Goal: Obtain resource: Obtain resource

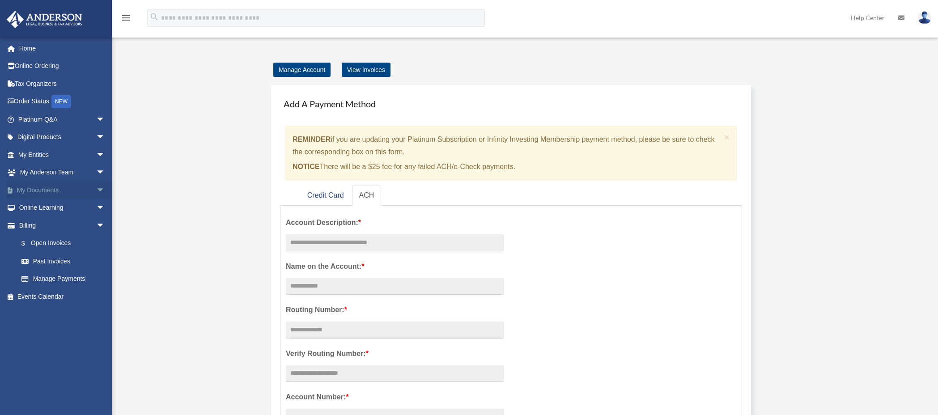
click at [97, 187] on span "arrow_drop_down" at bounding box center [105, 190] width 18 height 18
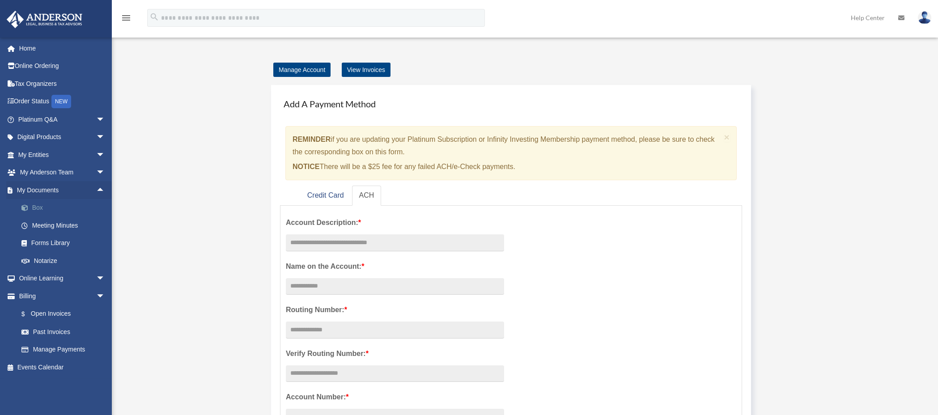
click at [33, 206] on link "Box" at bounding box center [66, 208] width 106 height 18
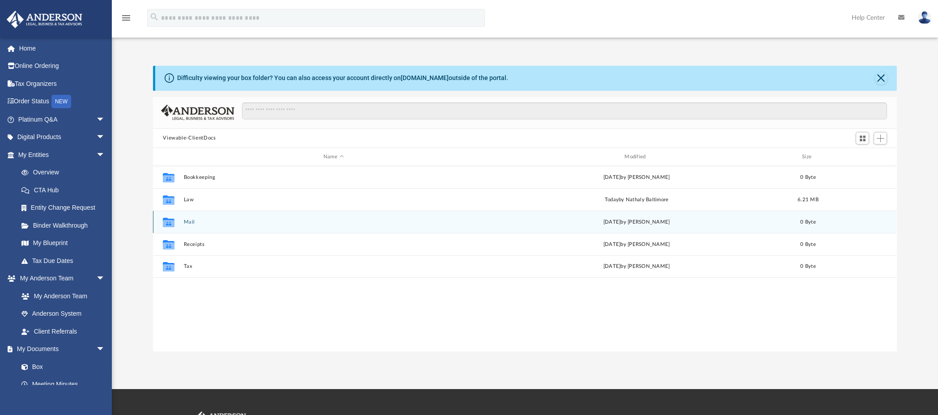
scroll to position [197, 737]
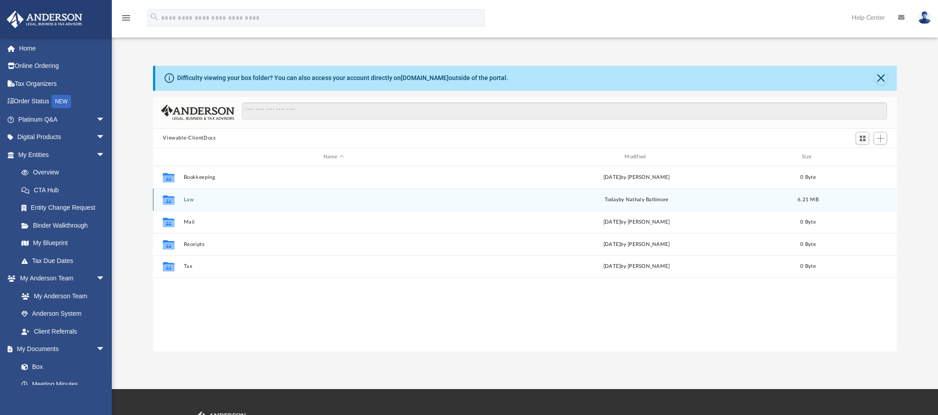
click at [190, 200] on button "Law" at bounding box center [333, 200] width 299 height 6
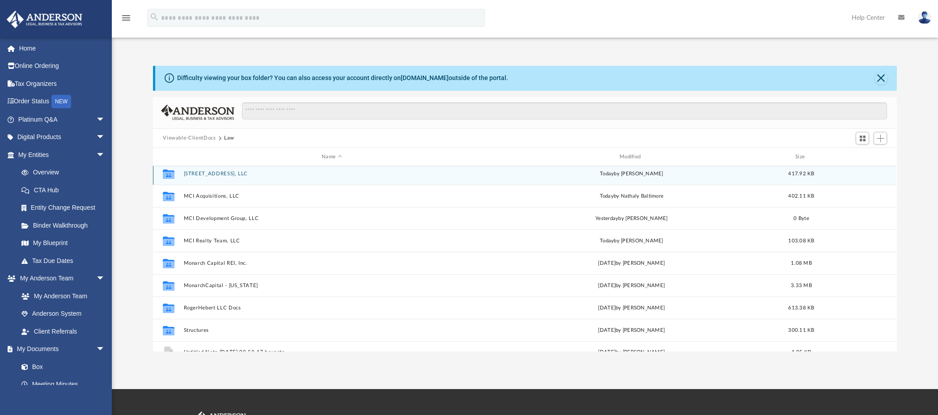
scroll to position [6, 0]
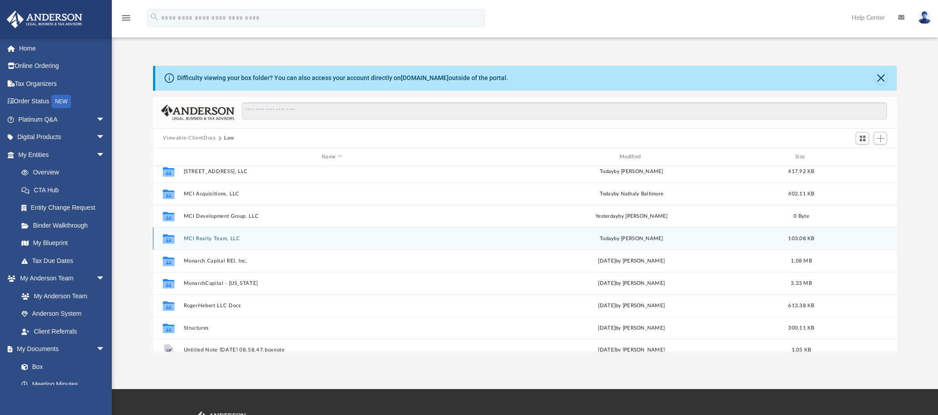
click at [225, 239] on button "MCI Realty Team, LLC" at bounding box center [332, 239] width 296 height 6
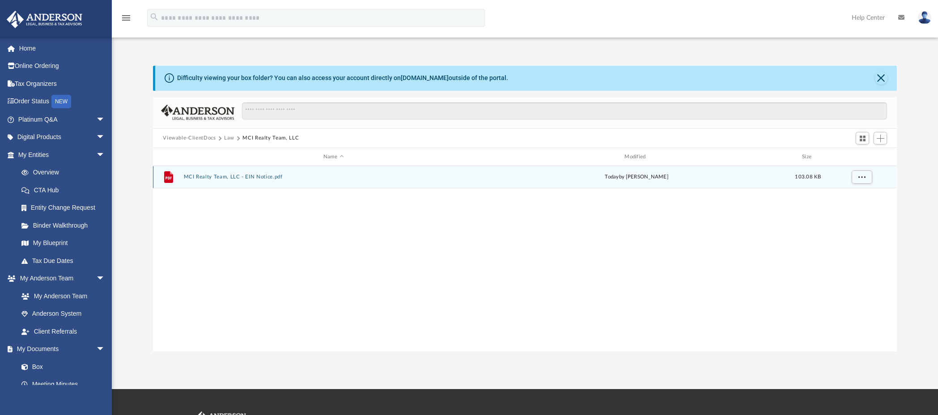
scroll to position [0, 0]
click at [257, 178] on button "MCI Realty Team, LLC - EIN Notice.pdf" at bounding box center [333, 178] width 299 height 6
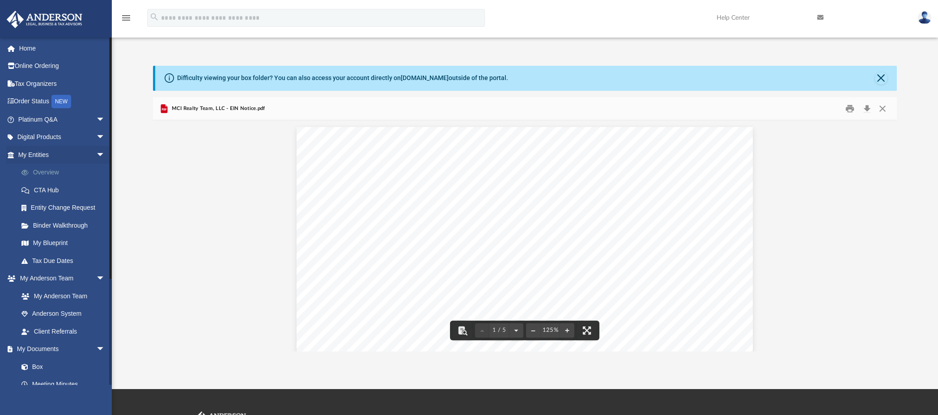
click at [40, 172] on link "Overview" at bounding box center [66, 173] width 106 height 18
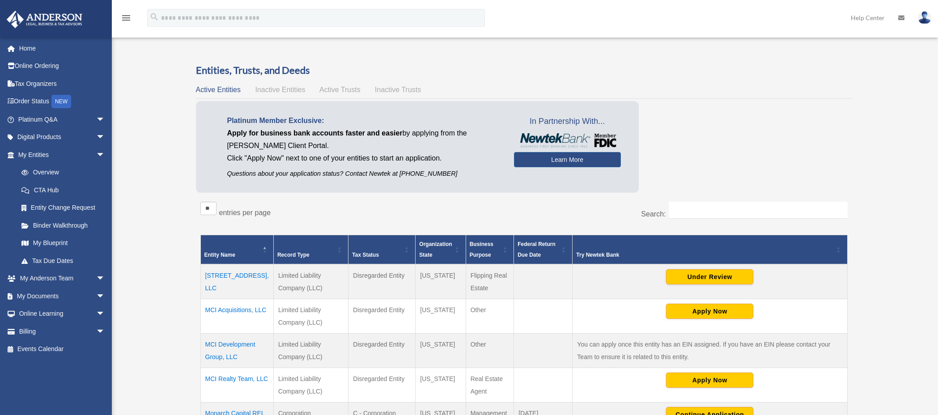
scroll to position [94, 0]
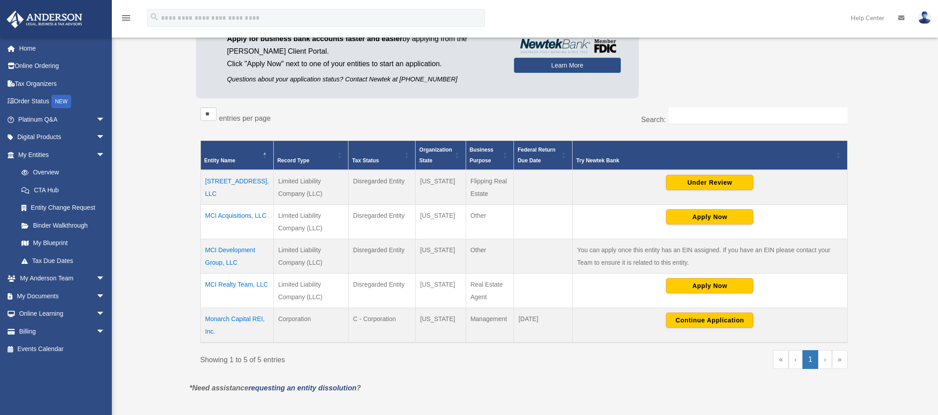
click at [241, 285] on td "MCI Realty Team, LLC" at bounding box center [236, 290] width 73 height 34
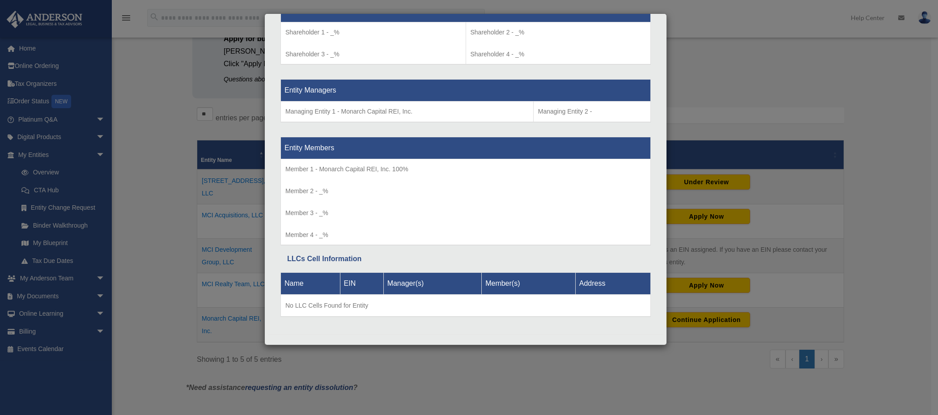
scroll to position [0, 0]
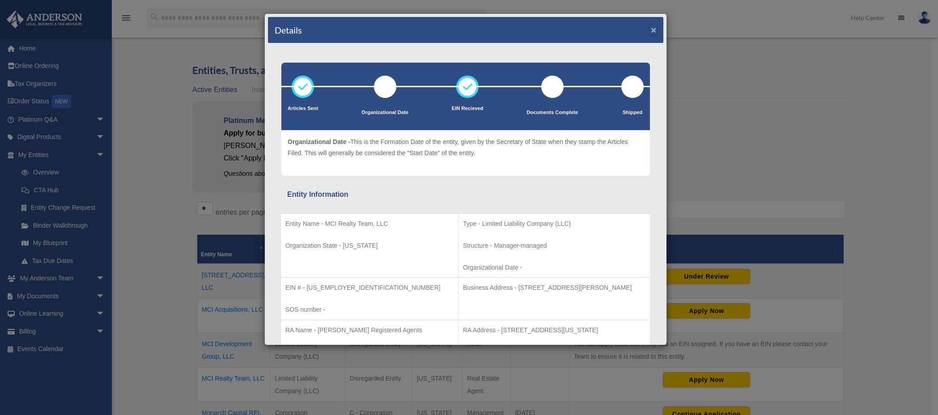
click at [651, 30] on button "×" at bounding box center [654, 29] width 6 height 9
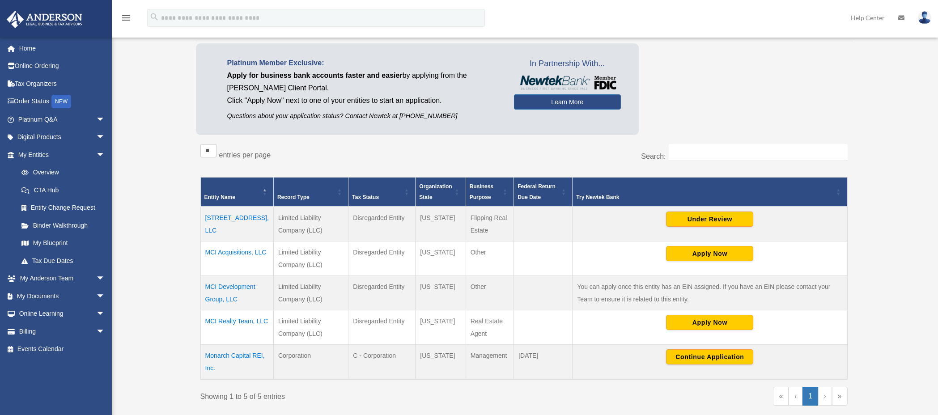
scroll to position [185, 0]
